Goal: Navigation & Orientation: Find specific page/section

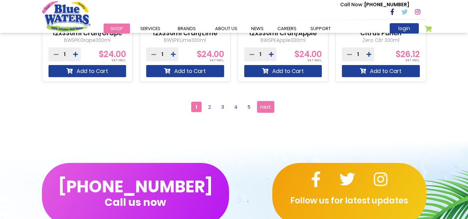
scroll to position [692, 0]
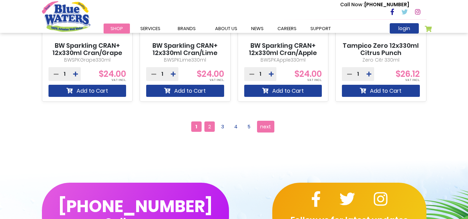
click at [207, 123] on span "2" at bounding box center [209, 126] width 10 height 10
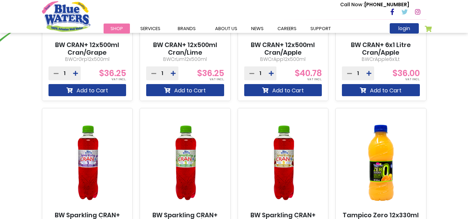
scroll to position [455, 0]
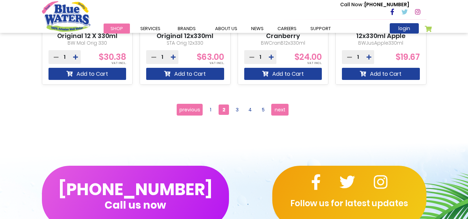
scroll to position [692, 0]
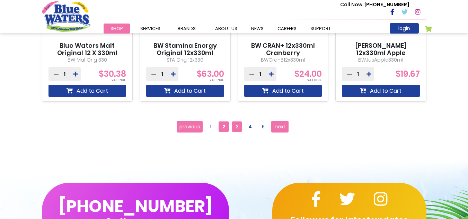
click at [235, 125] on span "3" at bounding box center [237, 126] width 10 height 10
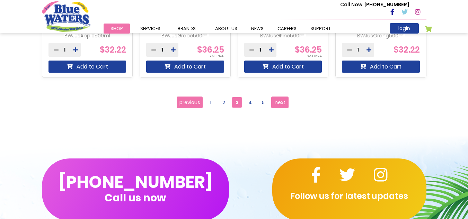
scroll to position [727, 0]
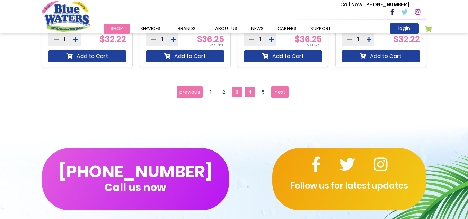
click at [251, 93] on span "4" at bounding box center [250, 92] width 10 height 10
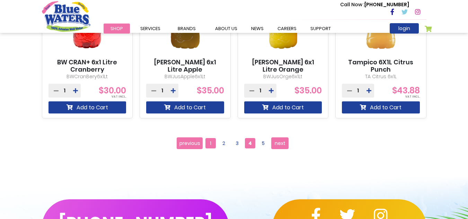
scroll to position [692, 0]
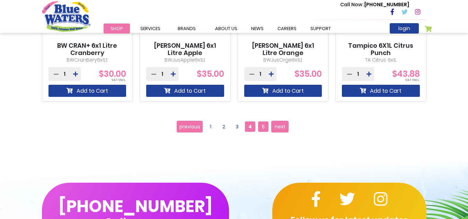
click at [260, 128] on span "5" at bounding box center [263, 126] width 10 height 10
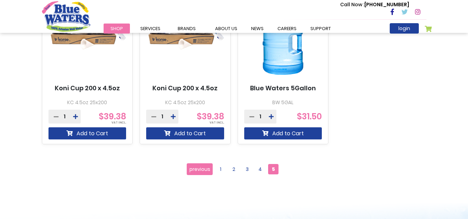
scroll to position [658, 0]
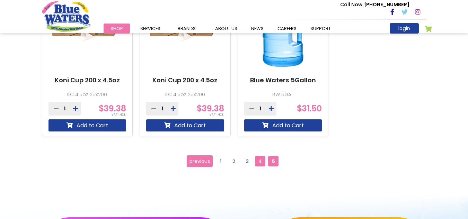
click at [257, 160] on span "4" at bounding box center [260, 161] width 10 height 10
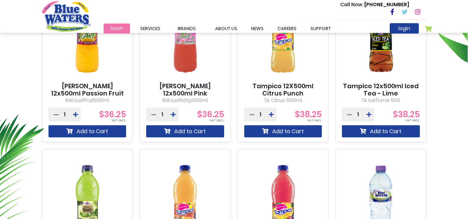
scroll to position [277, 0]
